Goal: Information Seeking & Learning: Learn about a topic

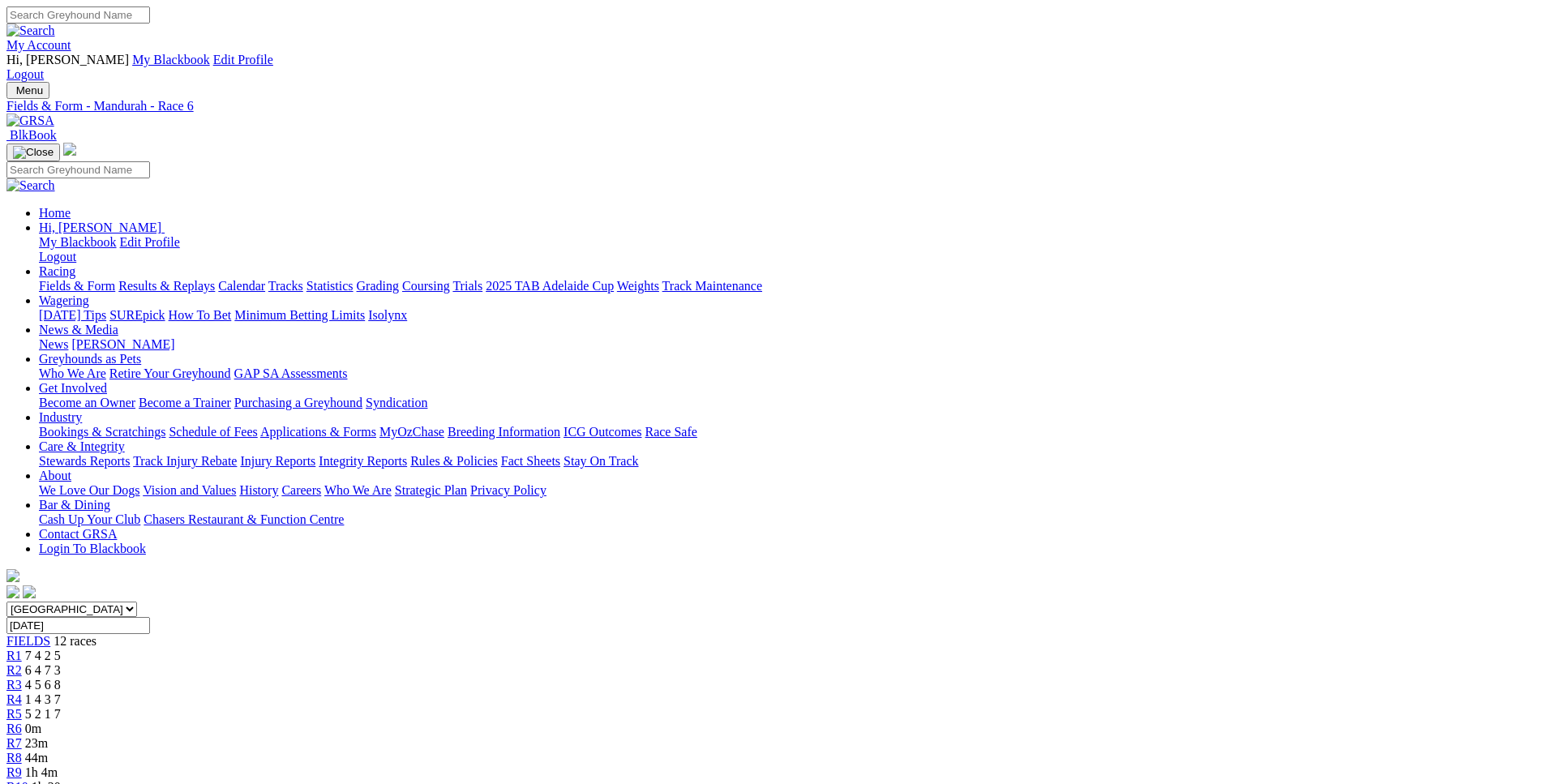
click at [48, 751] on span "44m" at bounding box center [36, 757] width 23 height 14
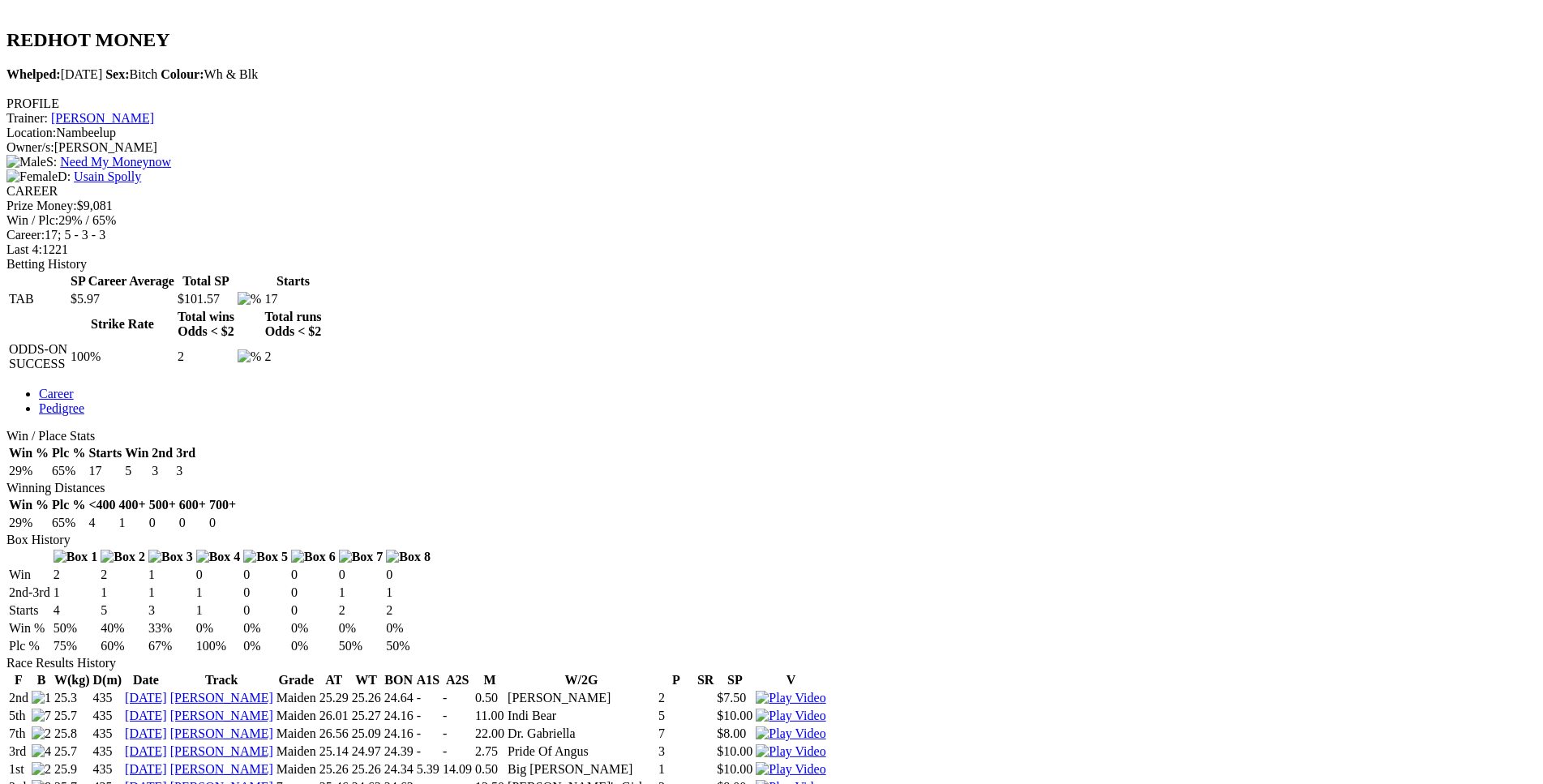
scroll to position [744, 0]
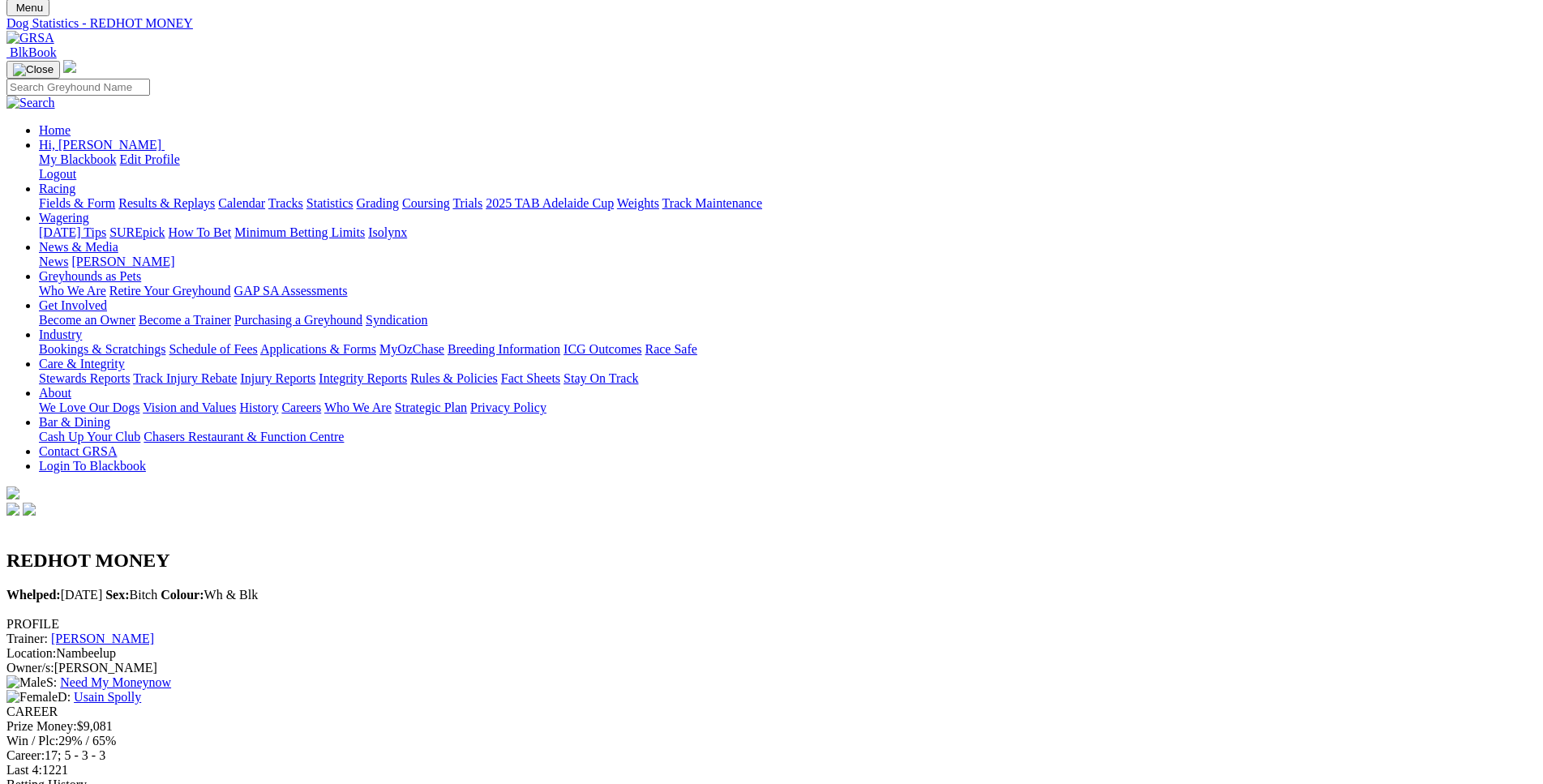
scroll to position [41, 0]
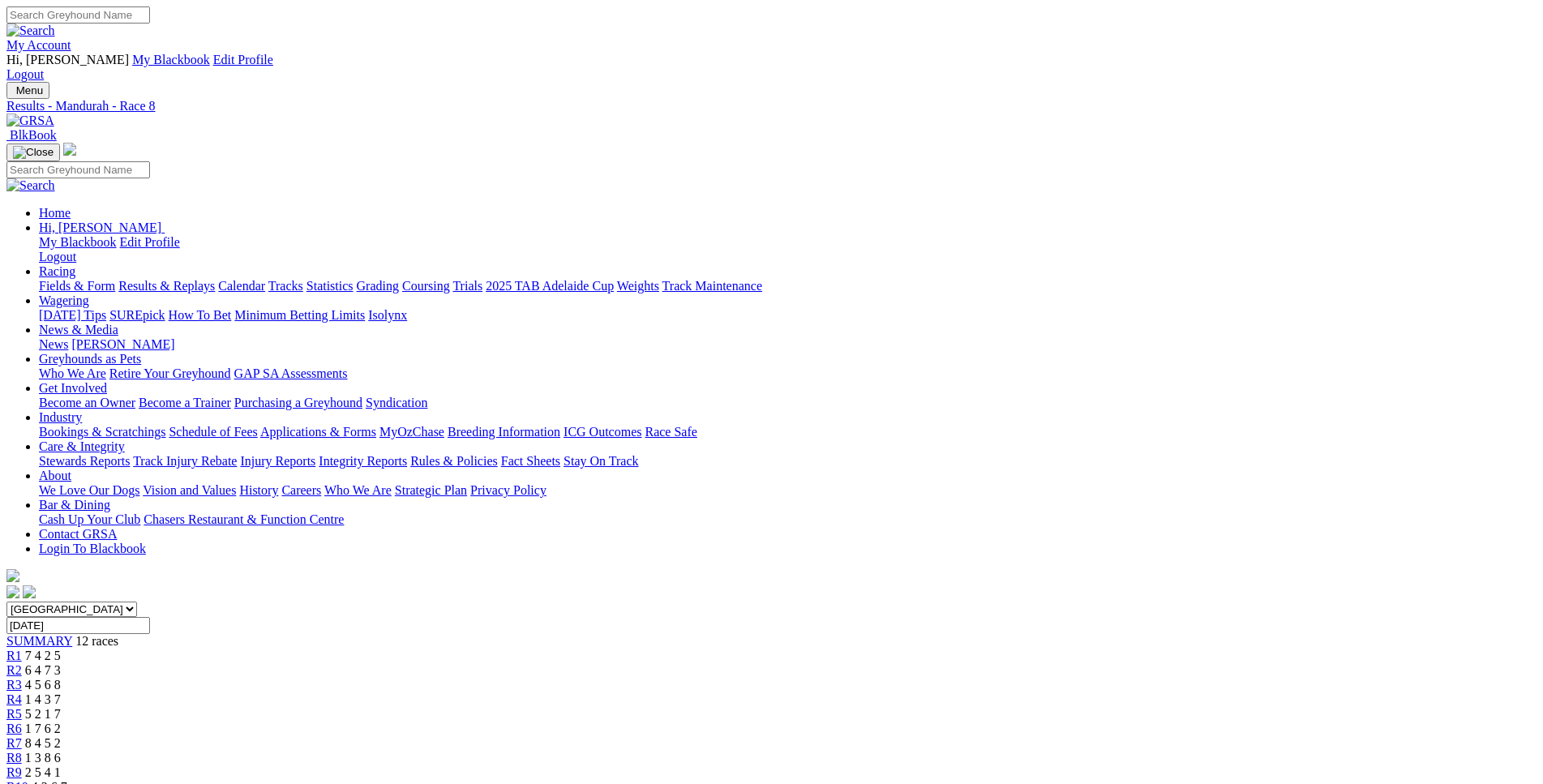
scroll to position [412, 0]
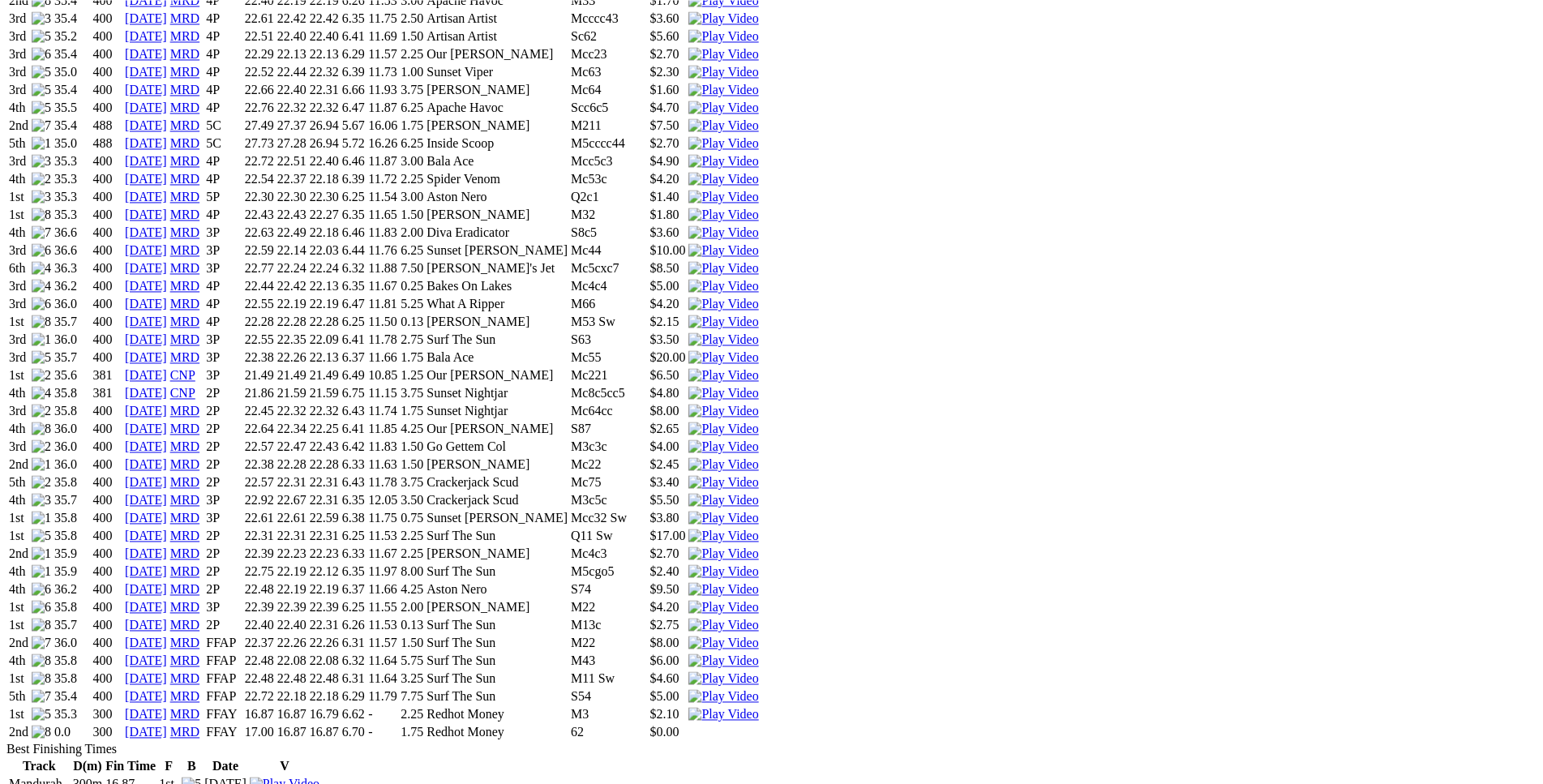
scroll to position [1211, 0]
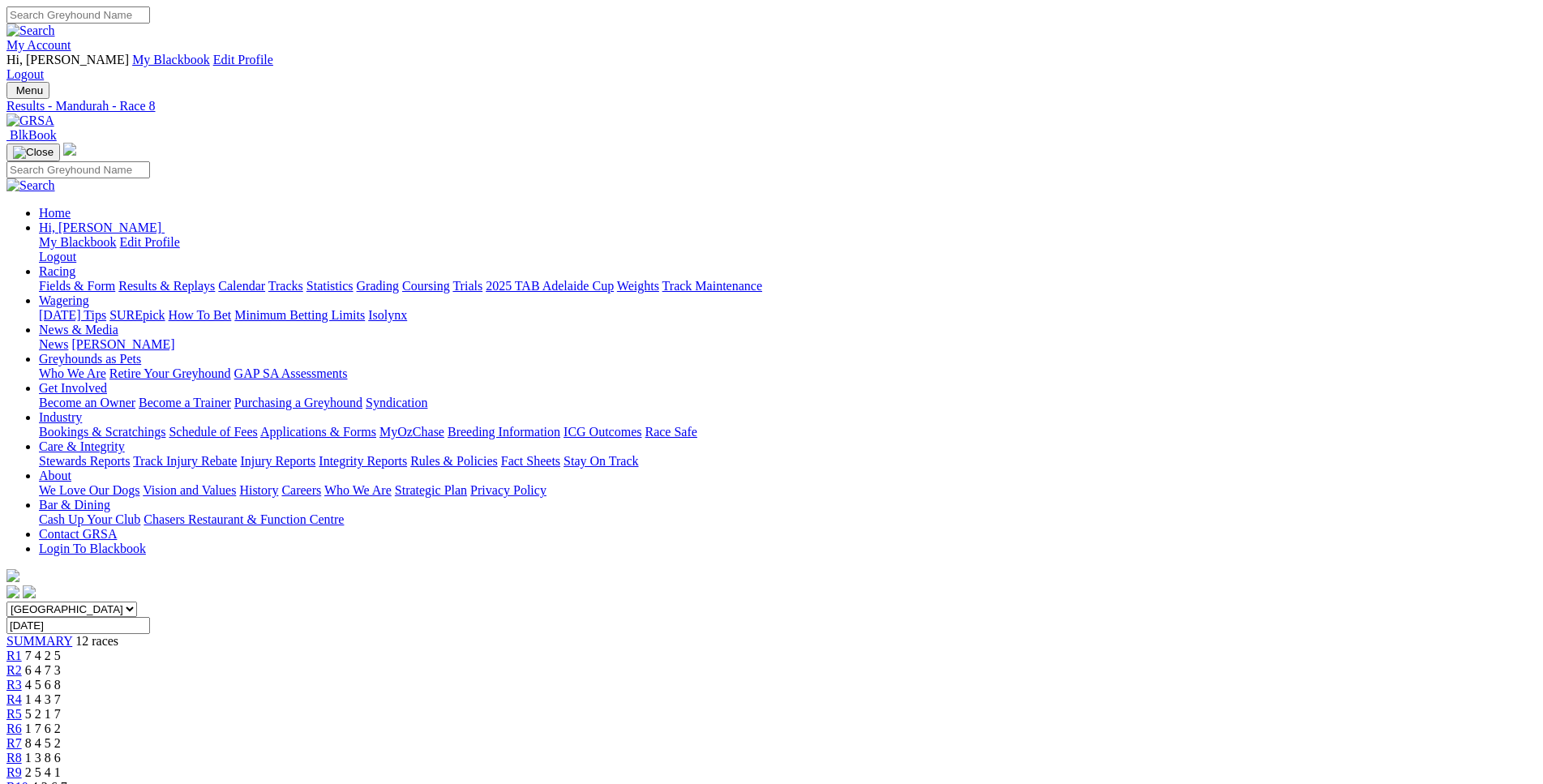
click at [22, 765] on span "R9" at bounding box center [14, 771] width 15 height 14
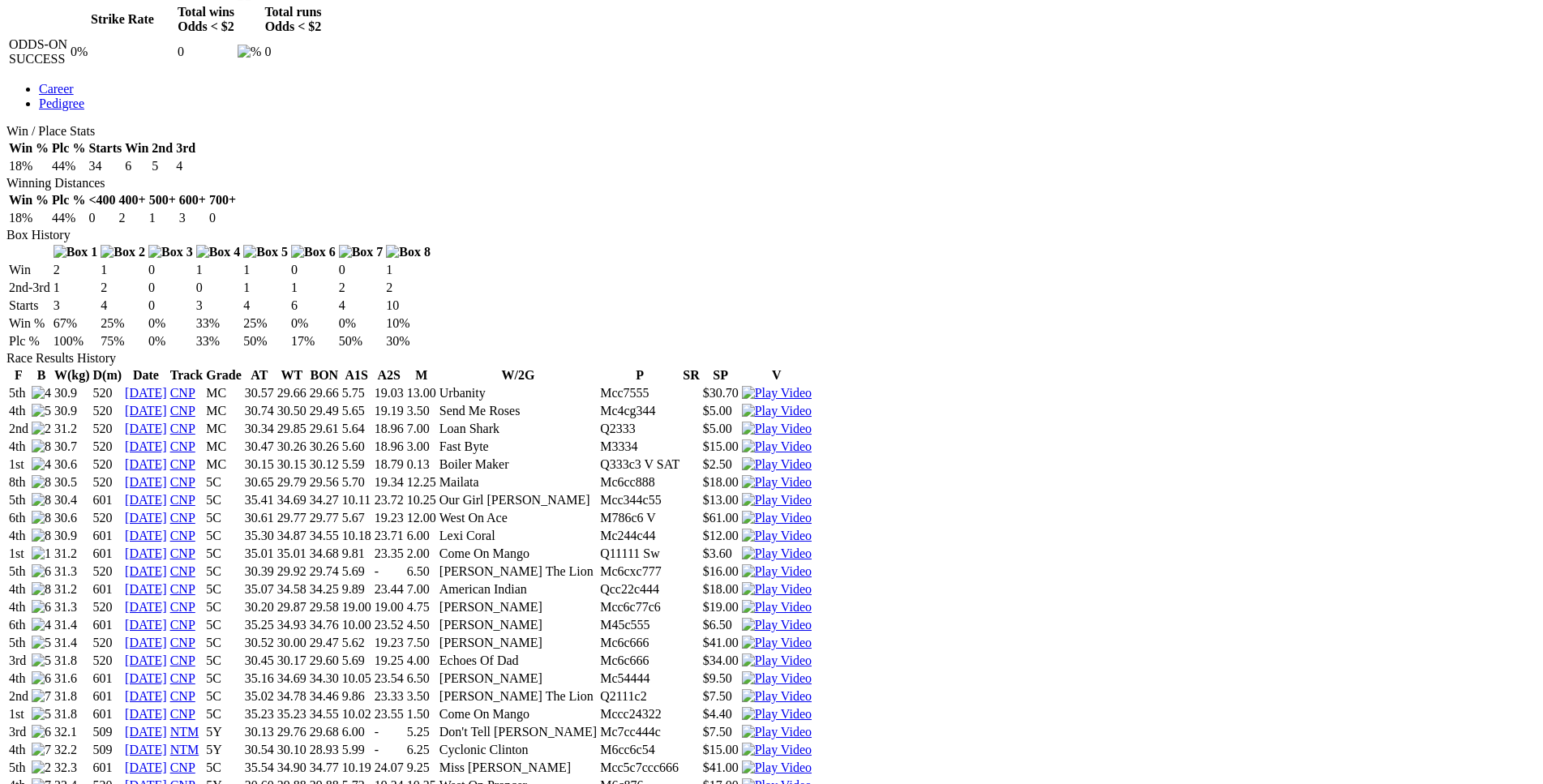
scroll to position [909, 0]
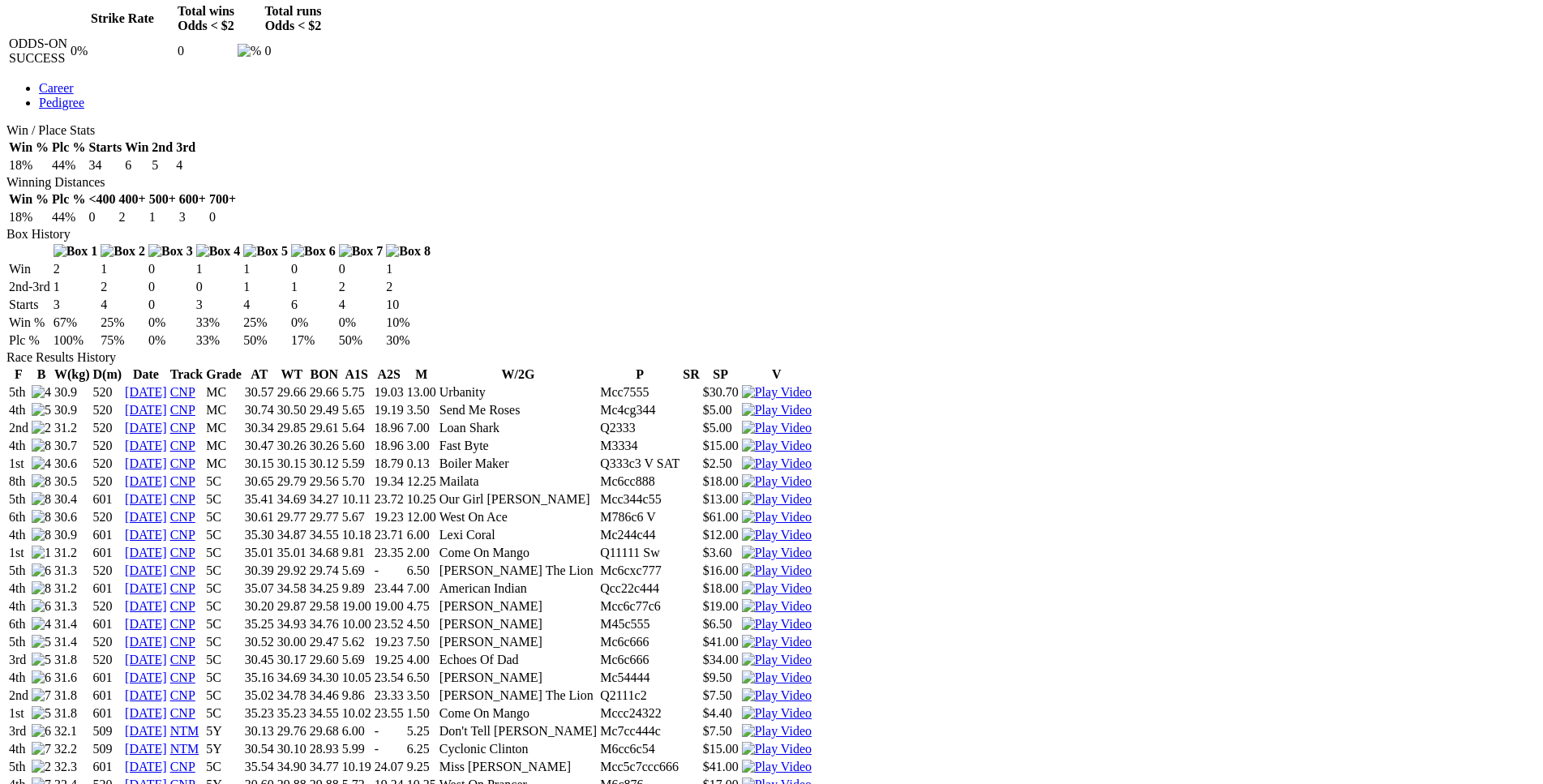
drag, startPoint x: 335, startPoint y: 505, endPoint x: 975, endPoint y: 502, distance: 640.0
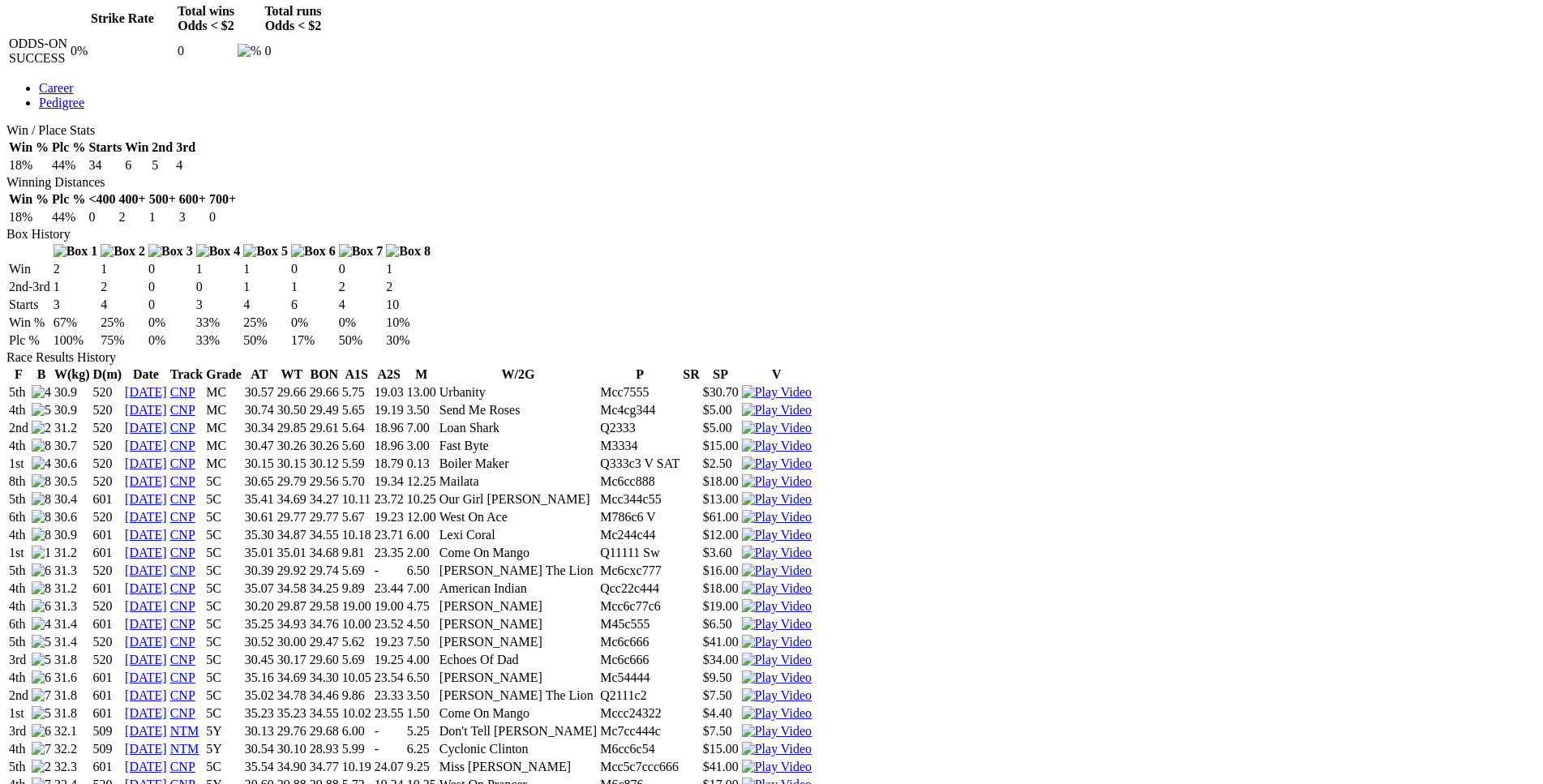
drag, startPoint x: 340, startPoint y: 457, endPoint x: 974, endPoint y: 456, distance: 634.0
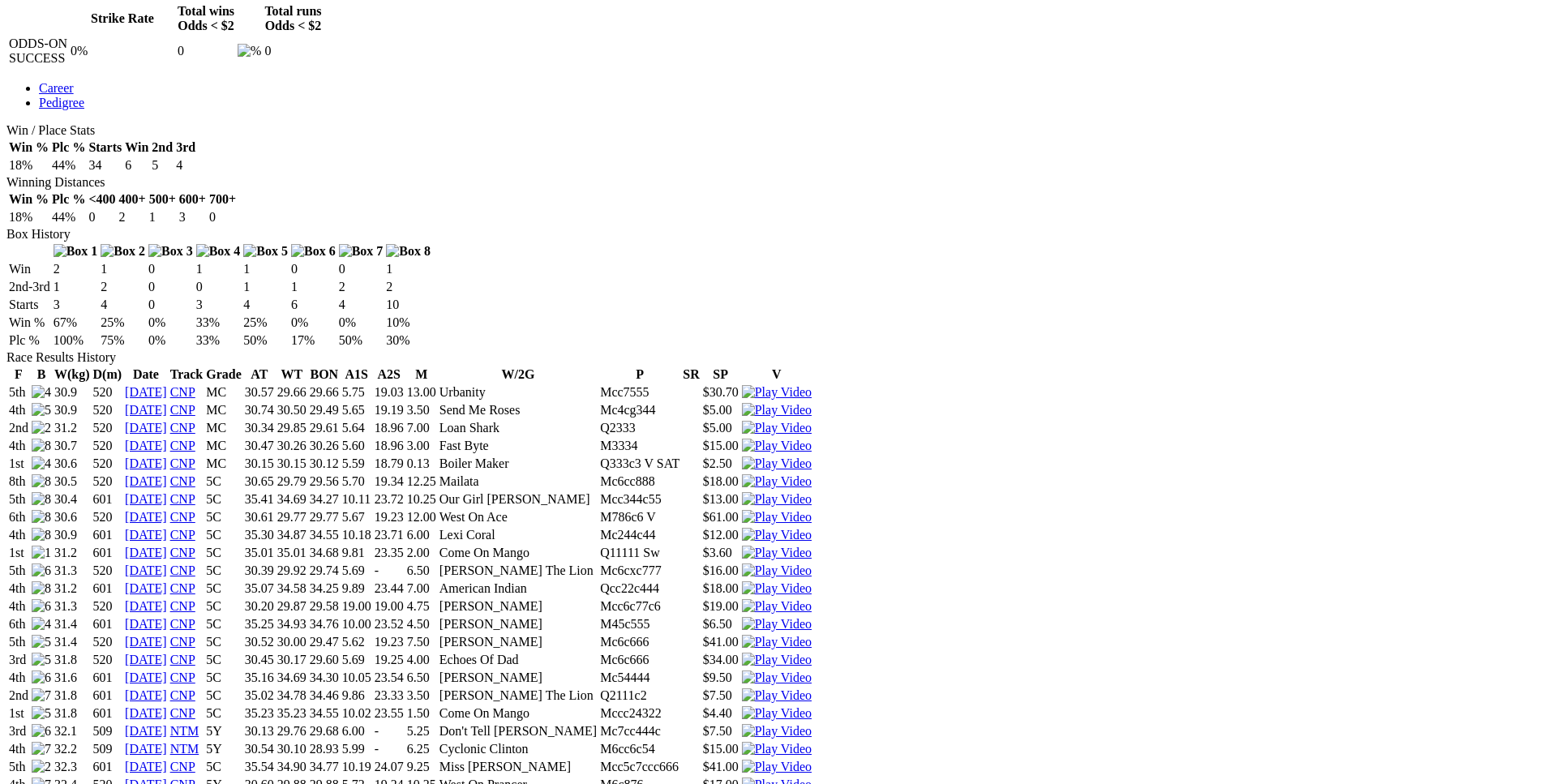
drag, startPoint x: 368, startPoint y: 359, endPoint x: 507, endPoint y: 360, distance: 139.0
